Goal: Check status

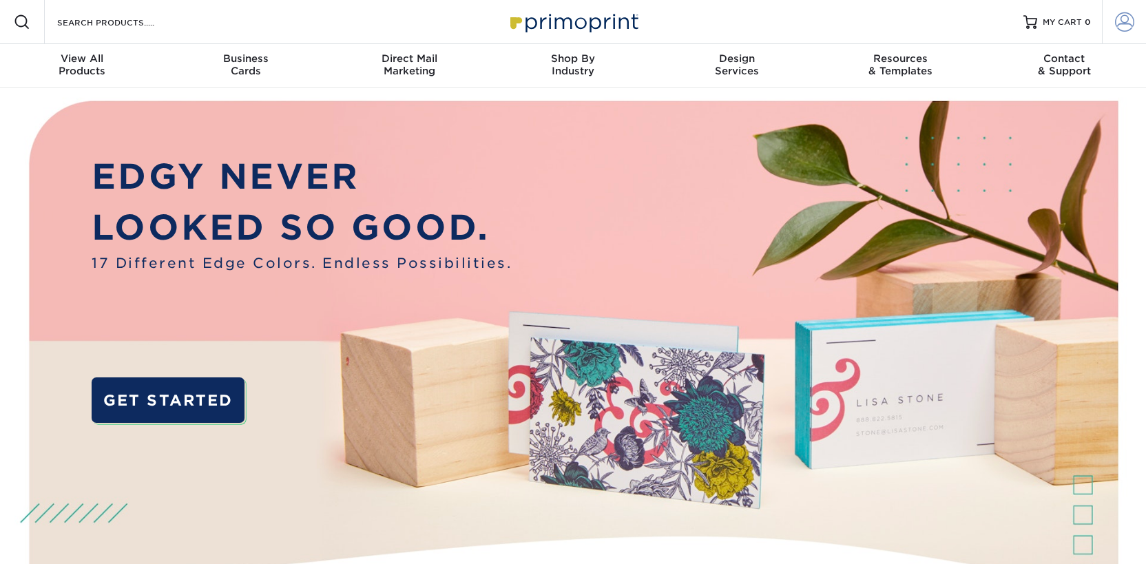
click at [1125, 25] on span at bounding box center [1124, 21] width 19 height 19
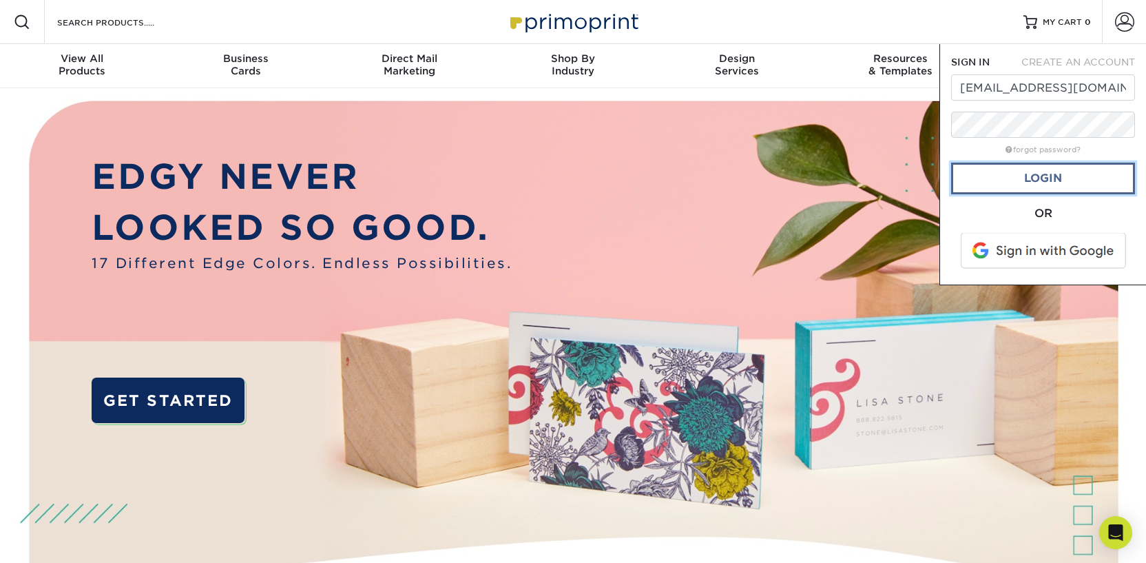
click at [1084, 181] on link "Login" at bounding box center [1043, 179] width 184 height 32
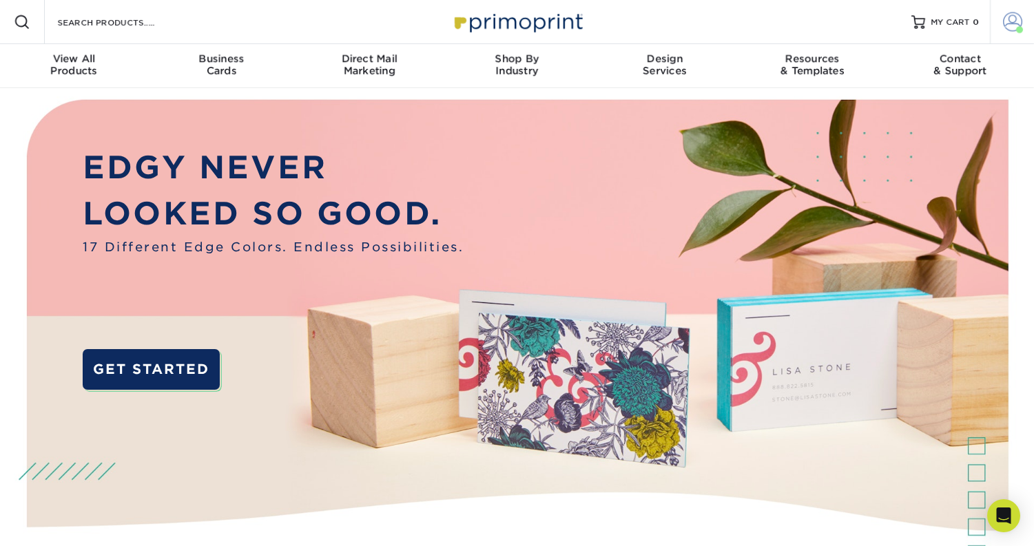
click at [1016, 30] on span at bounding box center [1019, 29] width 7 height 7
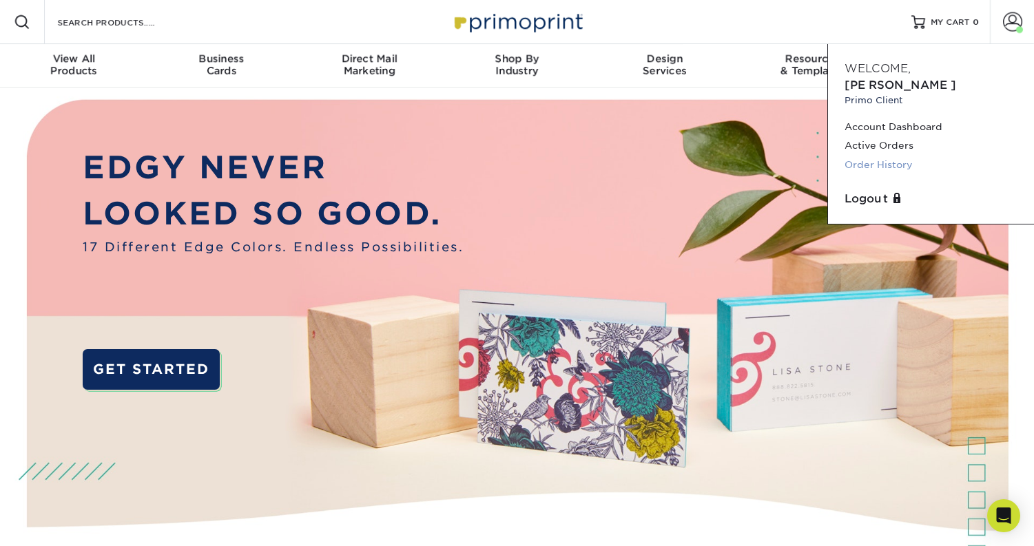
click at [882, 156] on link "Order History" at bounding box center [930, 165] width 173 height 19
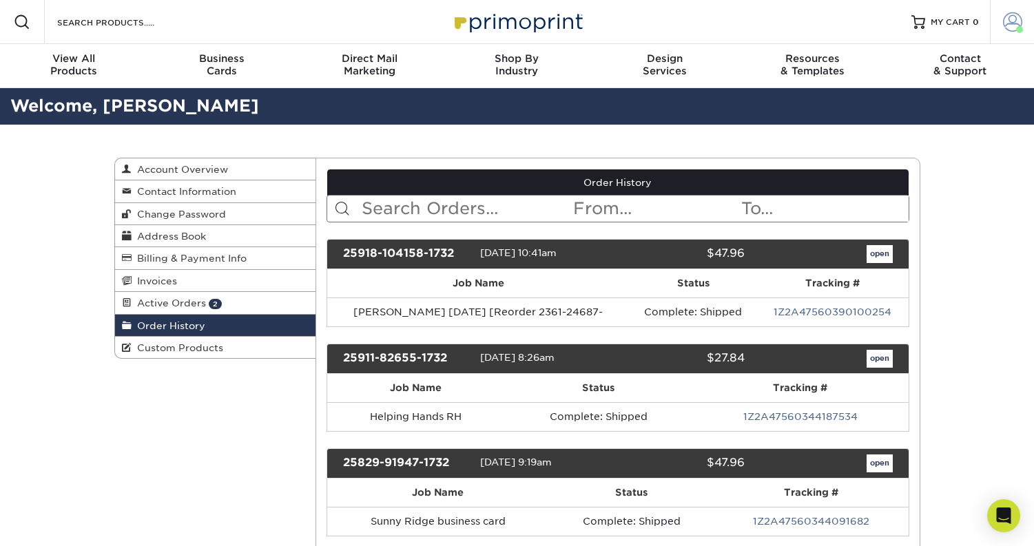
click at [1010, 20] on span at bounding box center [1012, 21] width 19 height 19
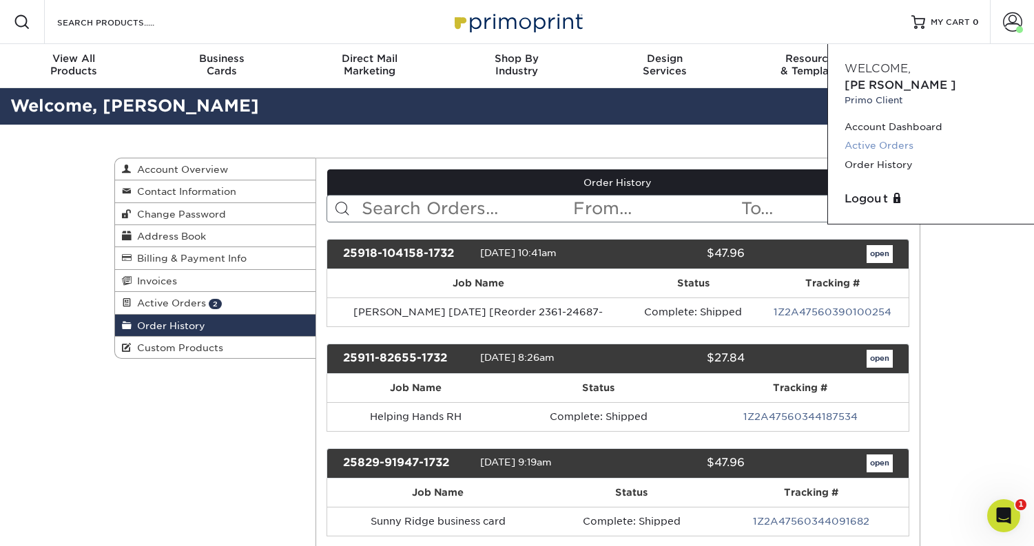
click at [893, 136] on link "Active Orders" at bounding box center [930, 145] width 173 height 19
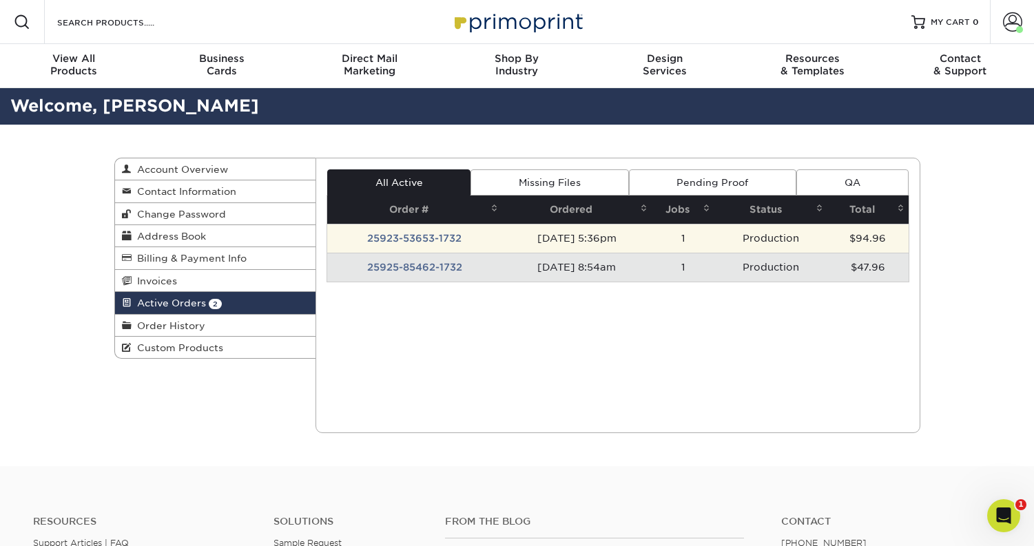
click at [795, 242] on td "Production" at bounding box center [770, 238] width 113 height 29
